Goal: Answer question/provide support

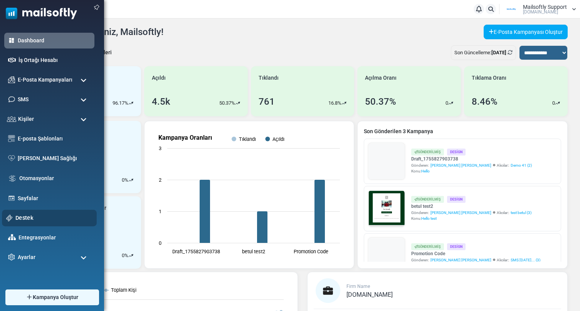
click at [23, 219] on link "Destek" at bounding box center [53, 218] width 77 height 8
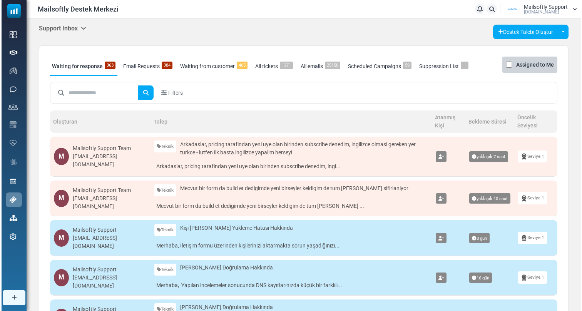
scroll to position [18, 0]
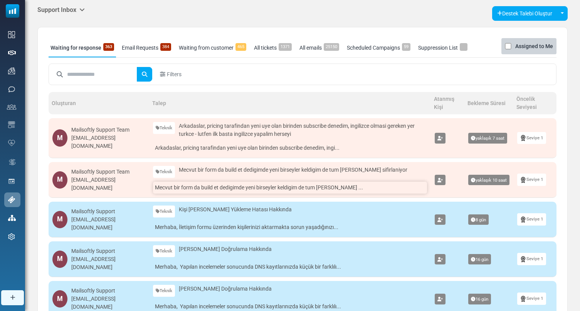
click at [207, 189] on link "Mecvut bir form da build et dedigimde yeni birseyler keldigim de tum stiller ..." at bounding box center [290, 188] width 274 height 12
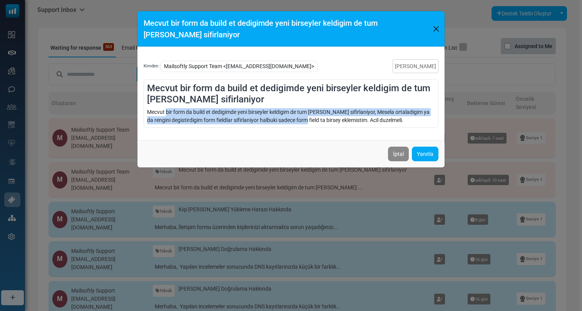
drag, startPoint x: 169, startPoint y: 110, endPoint x: 300, endPoint y: 120, distance: 130.6
click at [299, 120] on div "Mecvut bir form da build et dedigimde yeni birseyler keldigim de tum [PERSON_NA…" at bounding box center [291, 116] width 288 height 16
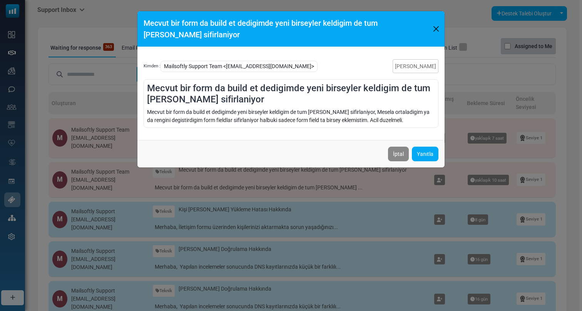
click at [352, 116] on div "Mecvut bir form da build et dedigimde yeni birseyler keldigim de tum [PERSON_NA…" at bounding box center [291, 116] width 288 height 16
drag, startPoint x: 362, startPoint y: 111, endPoint x: 263, endPoint y: 115, distance: 99.5
click at [263, 115] on div "Mecvut bir form da build et dedigimde yeni birseyler keldigim de tum [PERSON_NA…" at bounding box center [291, 116] width 288 height 16
drag, startPoint x: 199, startPoint y: 121, endPoint x: 250, endPoint y: 122, distance: 50.5
click at [250, 122] on div "Mecvut bir form da build et dedigimde yeni birseyler keldigim de tum [PERSON_NA…" at bounding box center [291, 116] width 288 height 16
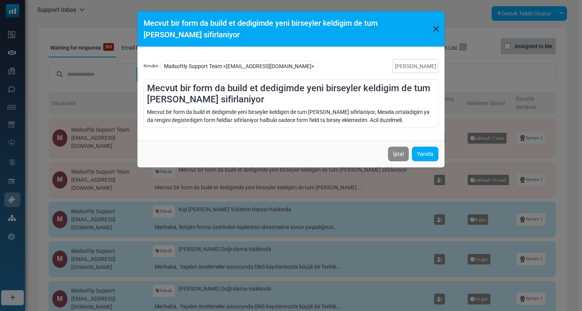
drag, startPoint x: 257, startPoint y: 121, endPoint x: 319, endPoint y: 122, distance: 61.6
click at [319, 122] on div "Mecvut bir form da build et dedigimde yeni birseyler keldigim de tum [PERSON_NA…" at bounding box center [291, 116] width 288 height 16
drag, startPoint x: 344, startPoint y: 122, endPoint x: 320, endPoint y: 120, distance: 24.0
click at [322, 121] on div "Mecvut bir form da build et dedigimde yeni birseyler keldigim de tum [PERSON_NA…" at bounding box center [291, 116] width 288 height 16
click at [416, 158] on link "Yanıtla" at bounding box center [425, 154] width 27 height 15
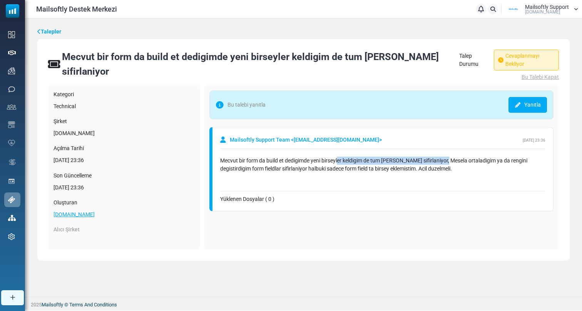
drag, startPoint x: 442, startPoint y: 152, endPoint x: 339, endPoint y: 153, distance: 102.5
click at [339, 157] on div "Mecvut bir form da build et dedigimde yeni birseyler keldigim de tum [PERSON_NA…" at bounding box center [382, 165] width 325 height 16
drag, startPoint x: 249, startPoint y: 158, endPoint x: 287, endPoint y: 162, distance: 38.3
click at [287, 162] on div "Mecvut bir form da build et dedigimde yeni birseyler keldigim de tum [PERSON_NA…" at bounding box center [382, 165] width 325 height 16
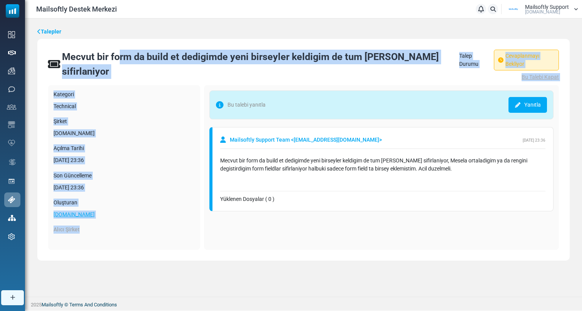
drag, startPoint x: 174, startPoint y: 235, endPoint x: 68, endPoint y: 45, distance: 217.3
click at [68, 45] on div "Mecvut bir form da build et dedigimde yeni birseyler keldigim de tum [PERSON_NA…" at bounding box center [303, 150] width 533 height 222
click at [80, 120] on div "Şirket [DOMAIN_NAME]" at bounding box center [124, 127] width 141 height 20
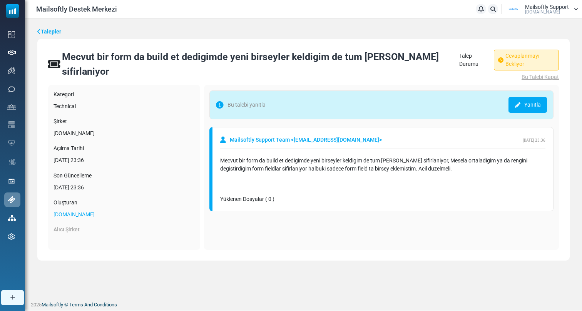
click at [51, 32] on link "Talepler" at bounding box center [49, 32] width 24 height 8
